Goal: Transaction & Acquisition: Purchase product/service

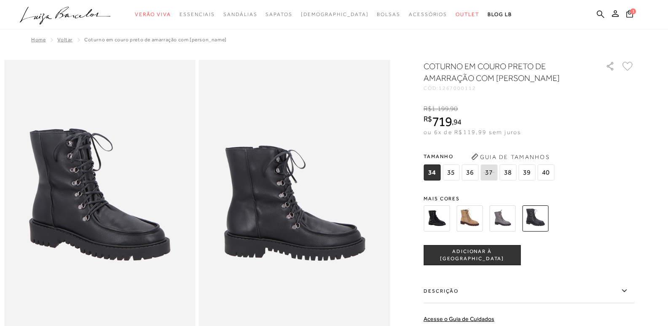
click at [482, 213] on img at bounding box center [469, 218] width 26 height 26
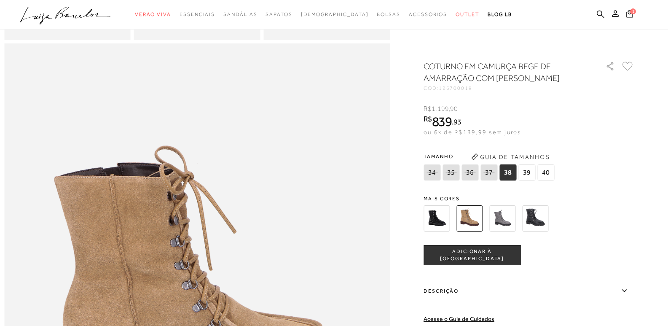
scroll to position [590, 0]
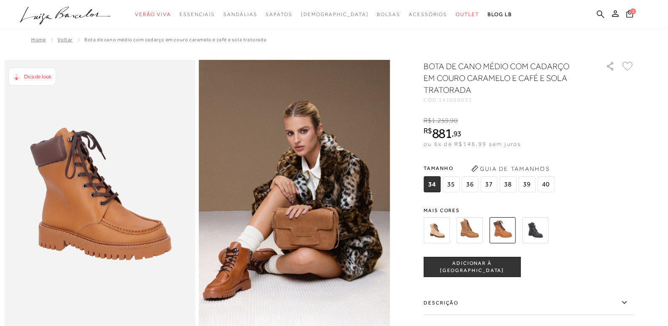
drag, startPoint x: 0, startPoint y: 0, endPoint x: 476, endPoint y: 233, distance: 530.1
click at [476, 233] on img at bounding box center [469, 230] width 26 height 26
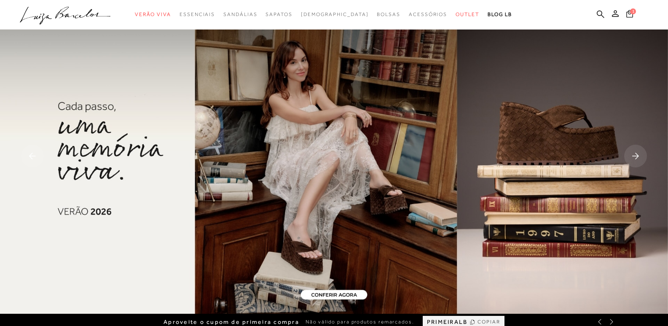
click at [633, 9] on span "1" at bounding box center [633, 11] width 6 height 6
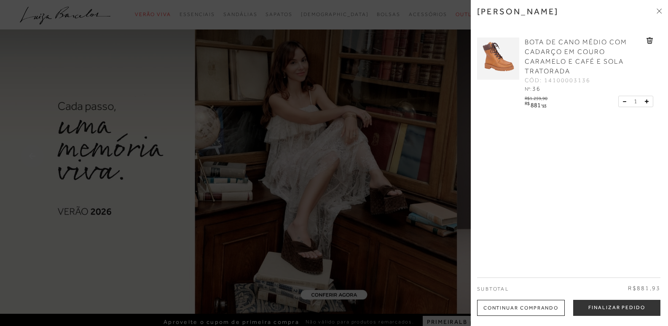
click at [402, 35] on div at bounding box center [334, 163] width 668 height 326
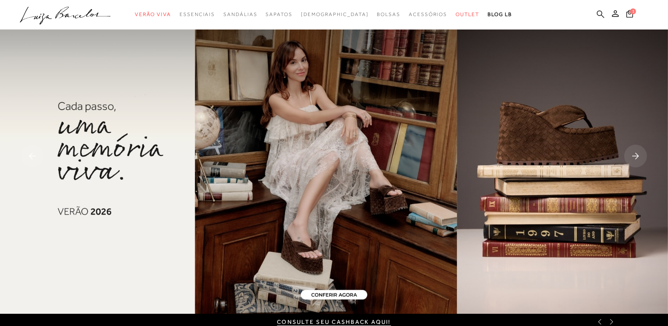
click at [598, 13] on icon at bounding box center [601, 14] width 8 height 8
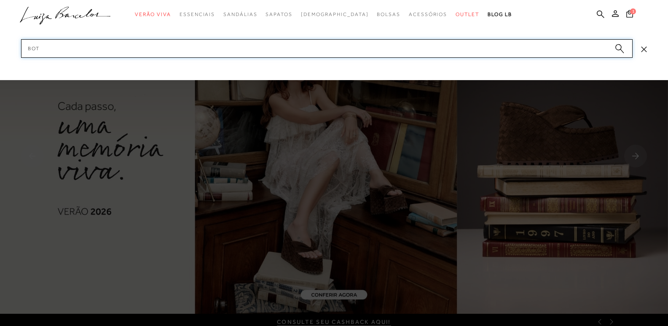
type input "bota"
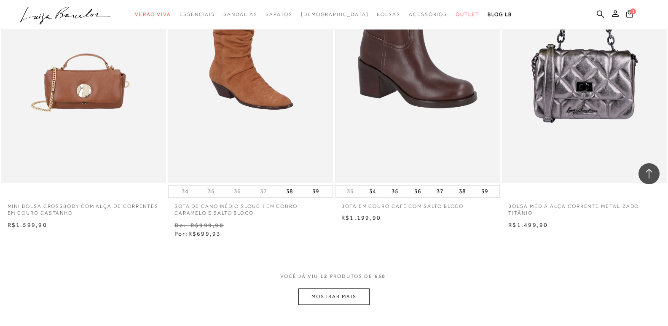
scroll to position [843, 0]
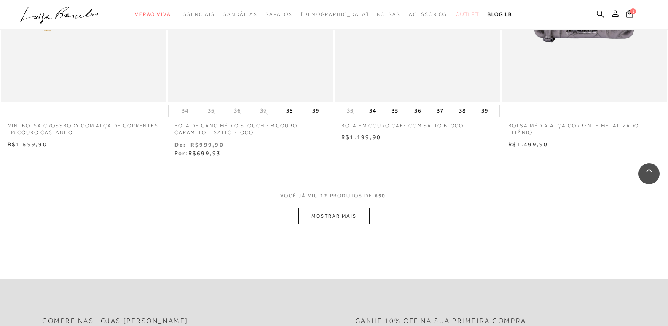
click at [349, 214] on button "MOSTRAR MAIS" at bounding box center [333, 216] width 71 height 16
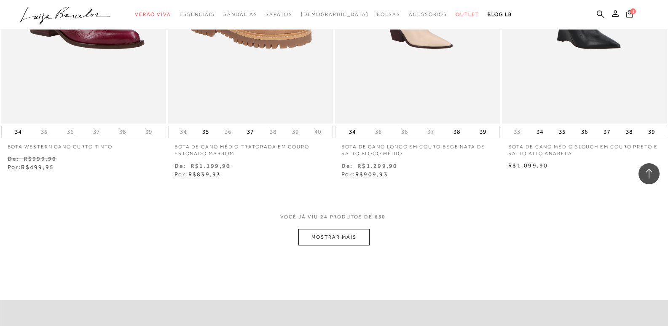
scroll to position [1770, 0]
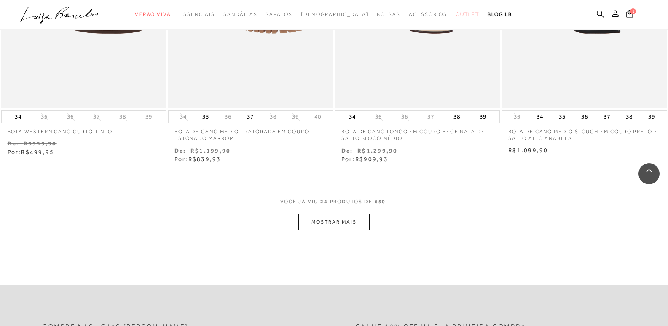
click at [330, 222] on button "MOSTRAR MAIS" at bounding box center [333, 222] width 71 height 16
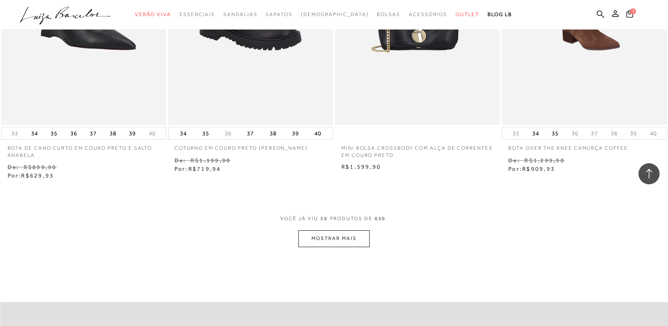
scroll to position [2697, 0]
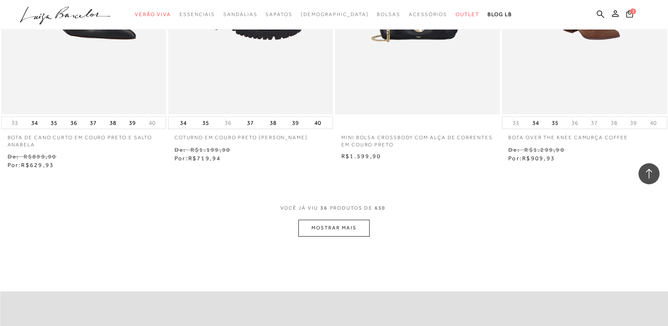
click at [331, 231] on button "MOSTRAR MAIS" at bounding box center [333, 228] width 71 height 16
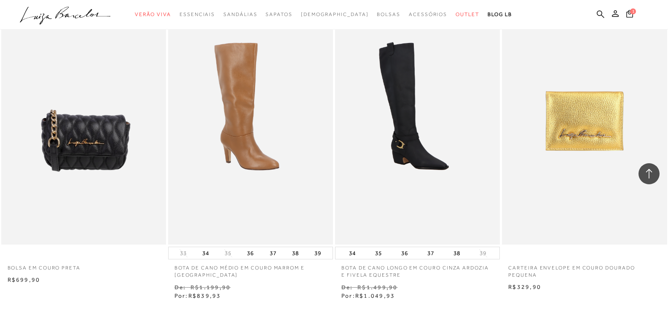
scroll to position [3667, 0]
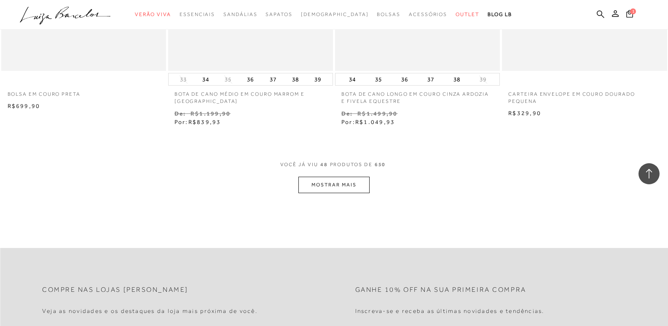
click at [341, 183] on button "MOSTRAR MAIS" at bounding box center [333, 185] width 71 height 16
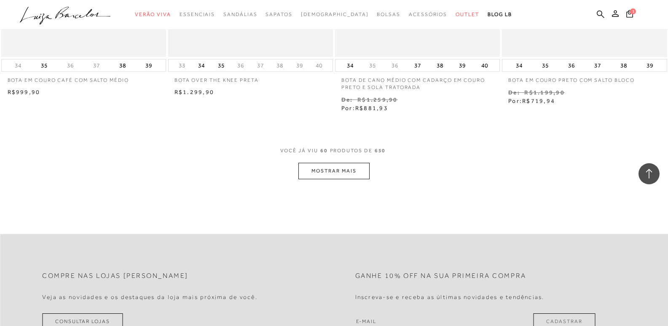
scroll to position [4636, 0]
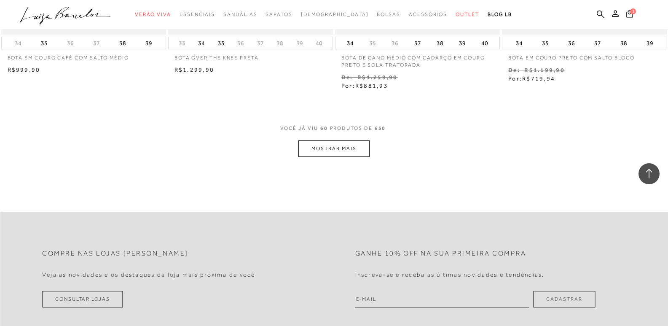
click at [323, 152] on button "MOSTRAR MAIS" at bounding box center [333, 148] width 71 height 16
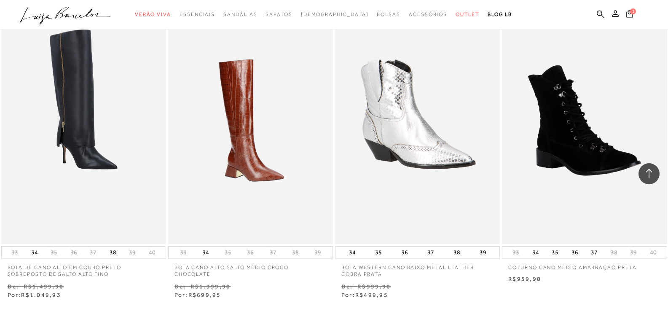
scroll to position [5395, 0]
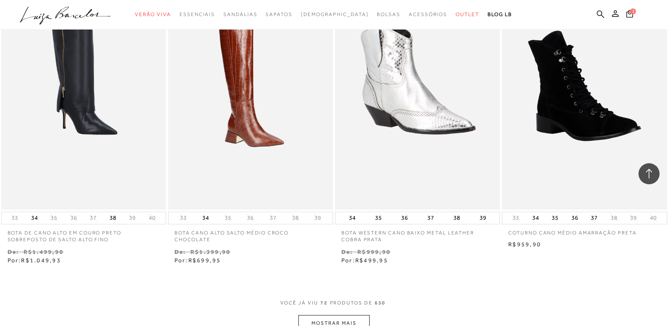
click at [335, 321] on button "MOSTRAR MAIS" at bounding box center [333, 323] width 71 height 16
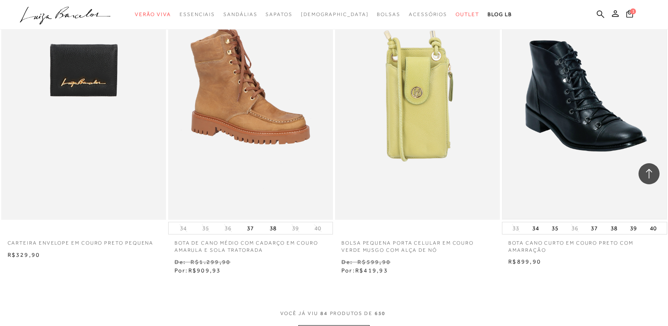
scroll to position [6322, 0]
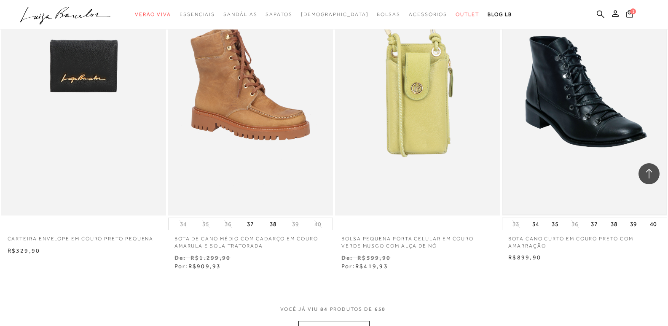
click at [574, 157] on img at bounding box center [584, 91] width 163 height 245
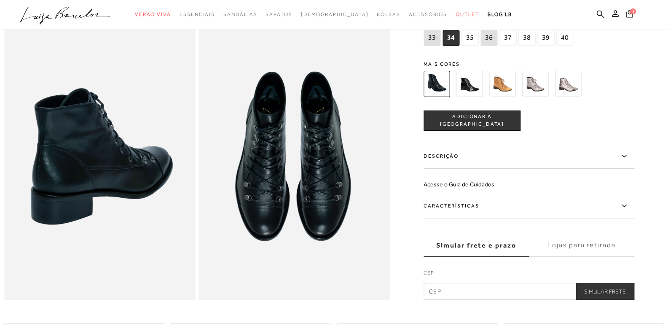
click at [504, 89] on img at bounding box center [502, 83] width 26 height 26
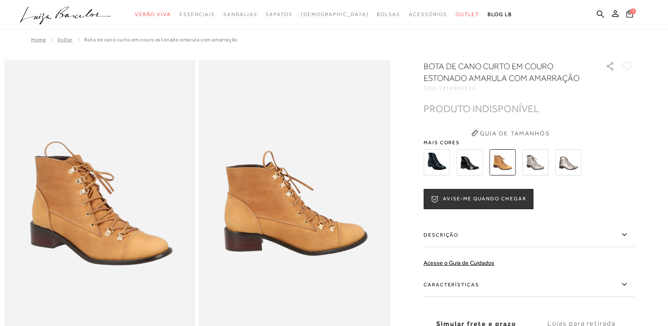
click at [467, 166] on img at bounding box center [469, 162] width 26 height 26
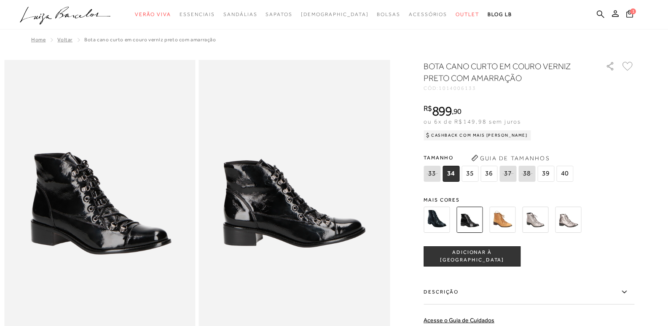
click at [447, 215] on img at bounding box center [437, 220] width 26 height 26
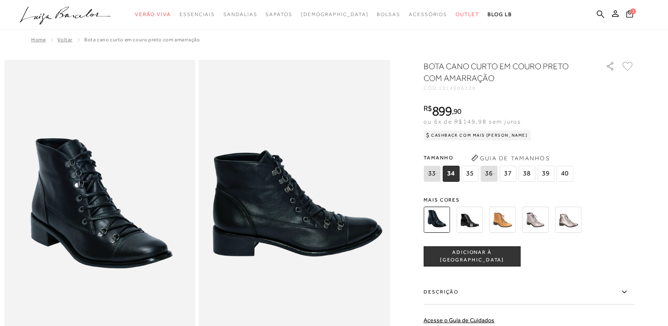
click at [507, 174] on span "37" at bounding box center [507, 174] width 17 height 16
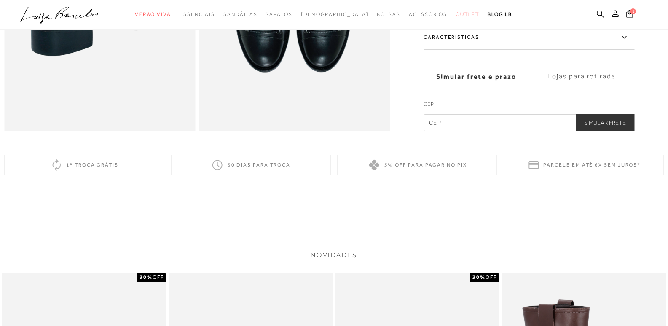
scroll to position [759, 0]
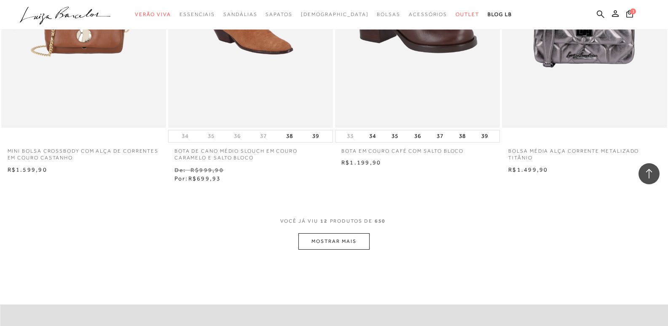
scroll to position [835, 0]
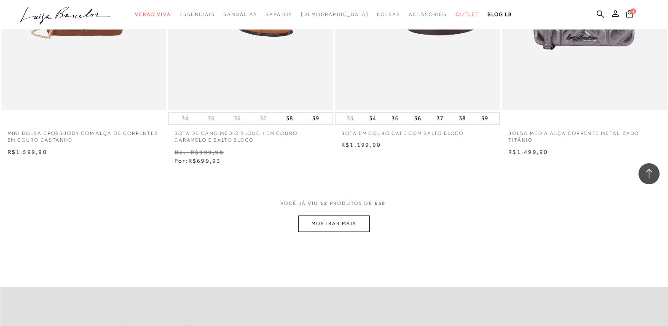
click at [340, 219] on button "MOSTRAR MAIS" at bounding box center [333, 223] width 71 height 16
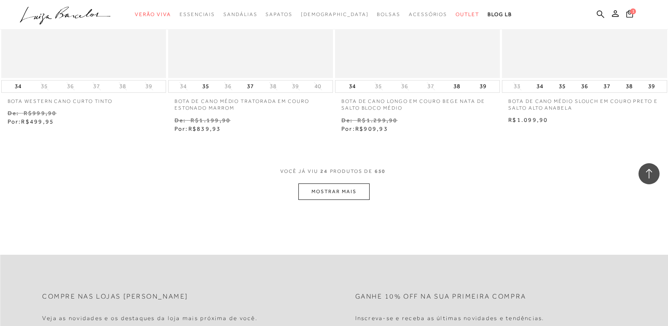
scroll to position [1897, 0]
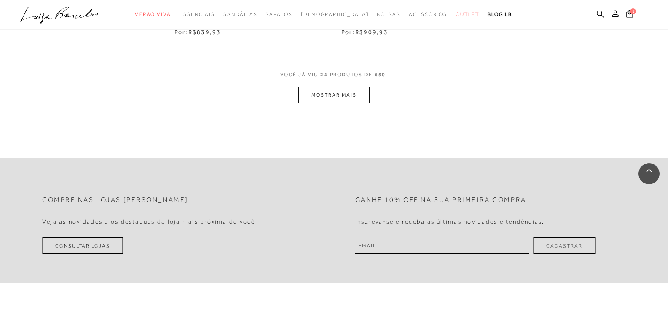
click at [313, 97] on button "MOSTRAR MAIS" at bounding box center [333, 95] width 71 height 16
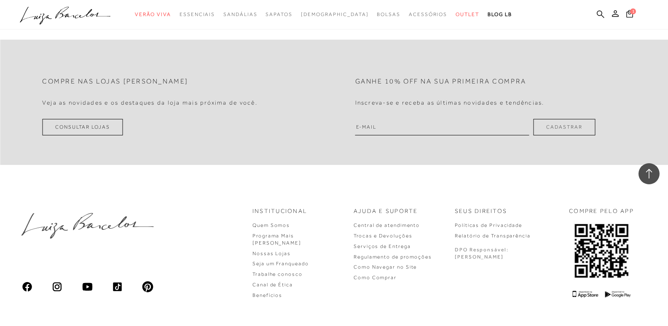
scroll to position [2950, 0]
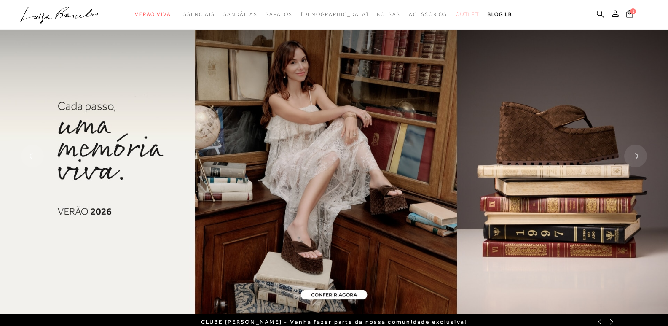
click at [631, 11] on span "1" at bounding box center [633, 11] width 6 height 6
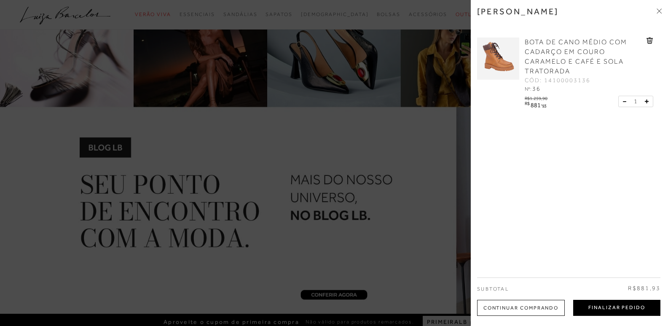
click at [612, 311] on button "Finalizar Pedido" at bounding box center [616, 308] width 87 height 16
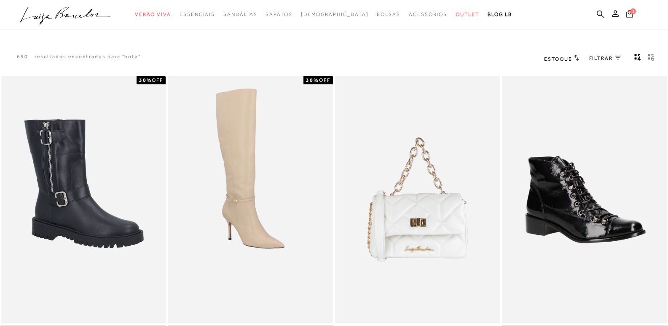
click at [70, 17] on icon ".a{fill-rule:evenodd;}" at bounding box center [65, 16] width 91 height 18
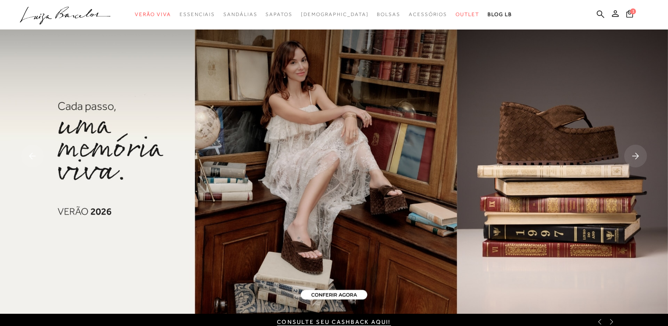
click at [639, 159] on rect at bounding box center [635, 156] width 23 height 23
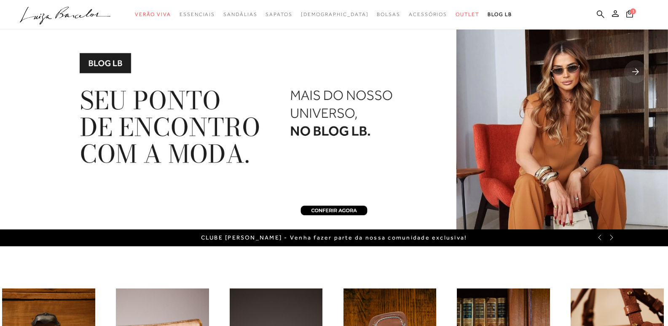
click at [556, 167] on img at bounding box center [334, 73] width 668 height 314
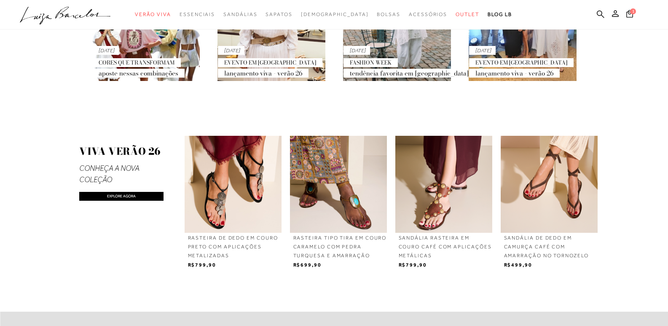
scroll to position [548, 0]
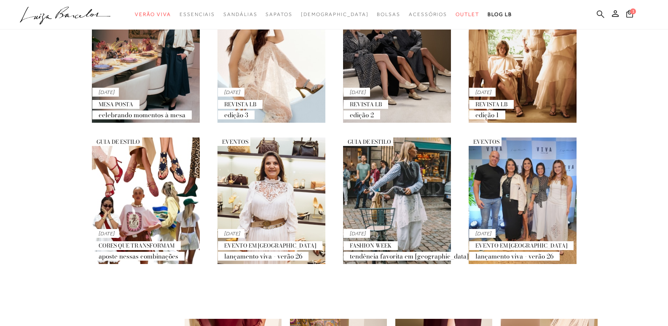
click at [602, 18] on icon at bounding box center [601, 14] width 8 height 8
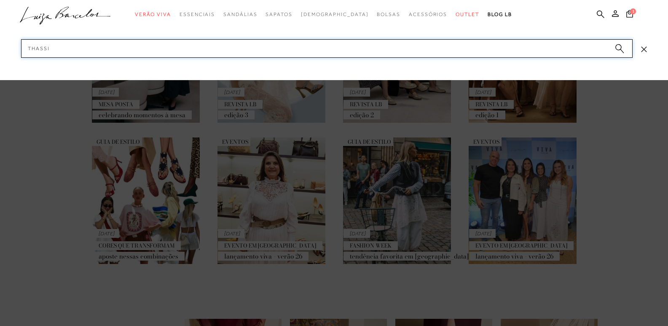
type input "thassia"
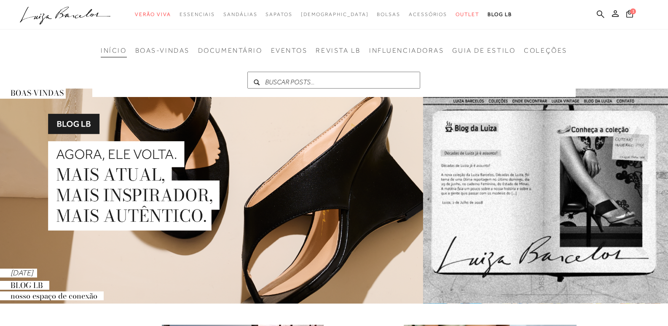
click at [362, 82] on input "text" at bounding box center [333, 80] width 173 height 17
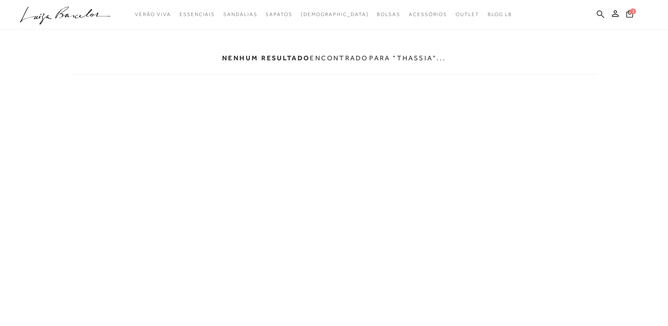
click at [602, 17] on icon at bounding box center [601, 14] width 8 height 8
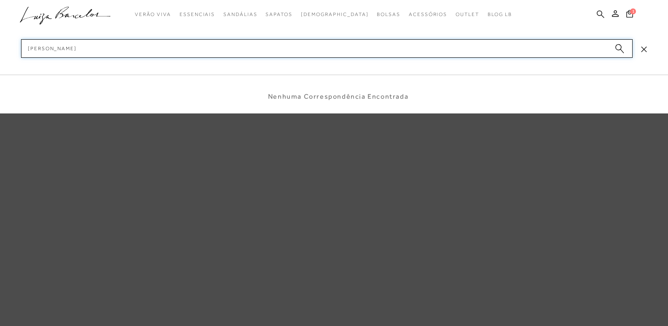
type input "thassia naves"
